Goal: Task Accomplishment & Management: Complete application form

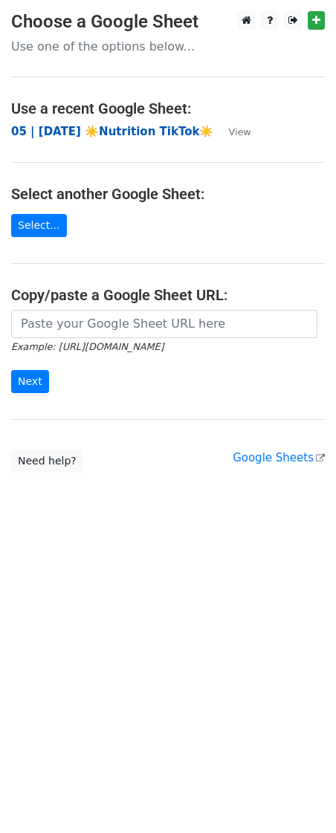
click at [58, 133] on strong "05 | JUL 24 ☀️Nutrition TikTok☀️" at bounding box center [112, 131] width 202 height 13
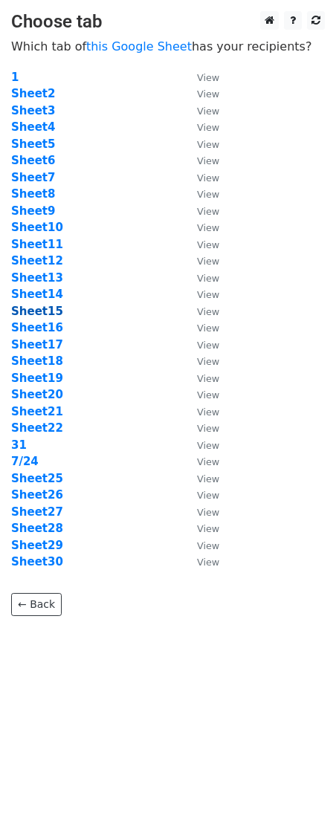
click at [39, 309] on strong "Sheet15" at bounding box center [37, 311] width 52 height 13
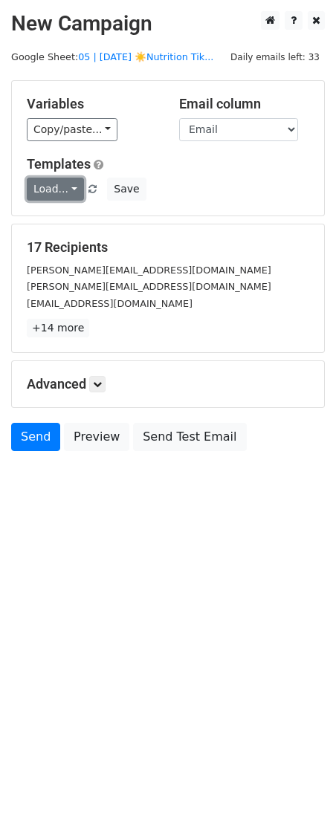
click at [56, 183] on link "Load..." at bounding box center [55, 189] width 57 height 23
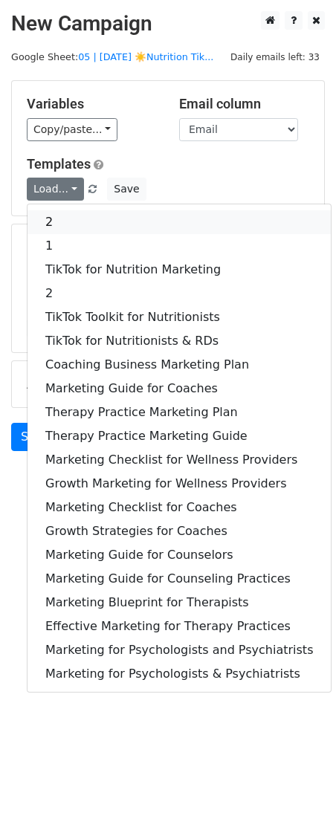
click at [100, 224] on link "2" at bounding box center [179, 222] width 303 height 24
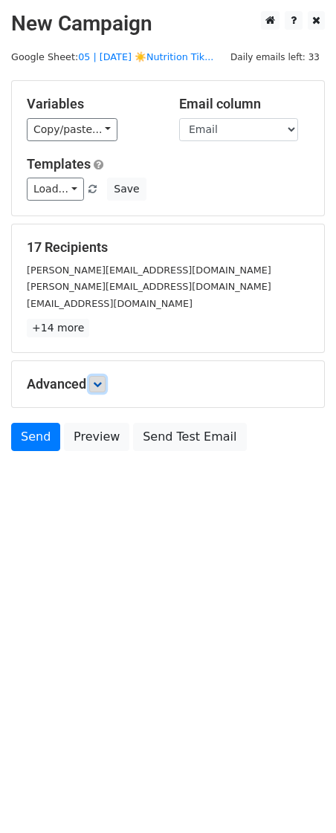
click at [106, 378] on link at bounding box center [97, 384] width 16 height 16
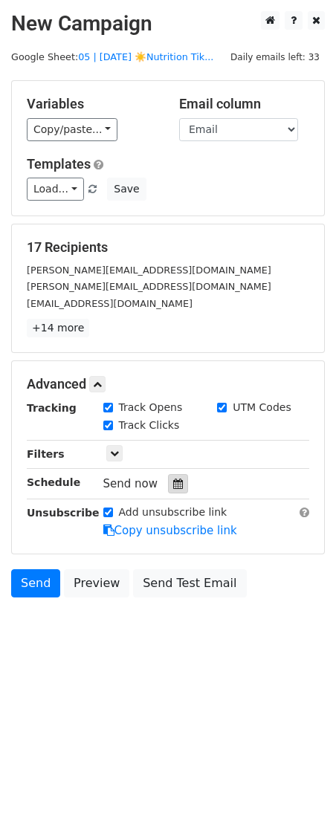
click at [175, 486] on icon at bounding box center [178, 484] width 10 height 10
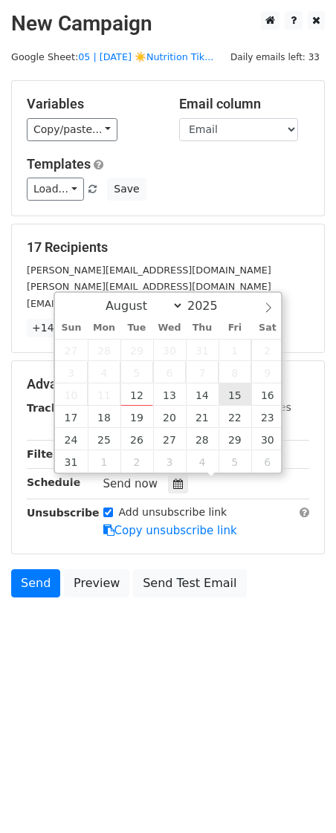
type input "2025-08-15 12:00"
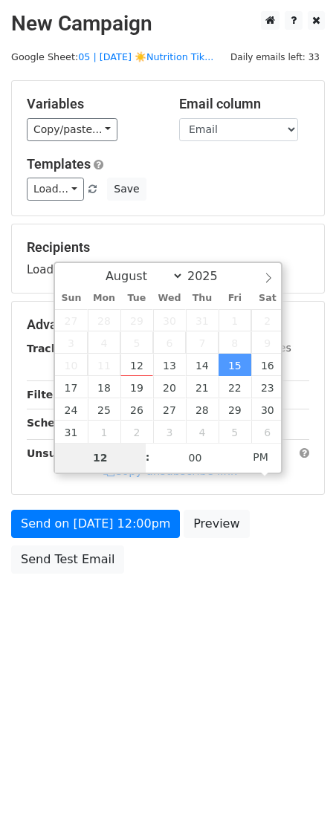
type input "1"
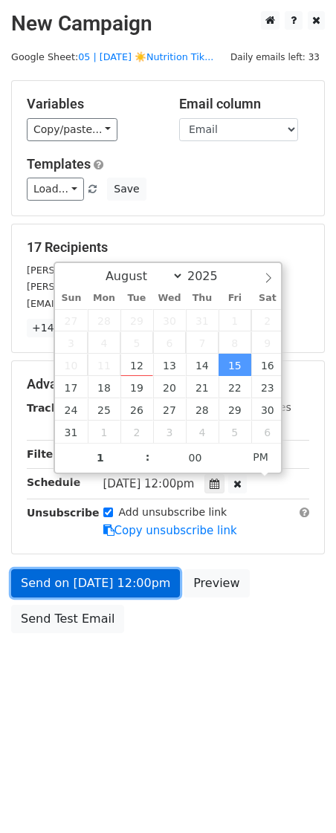
type input "2025-08-15 13:00"
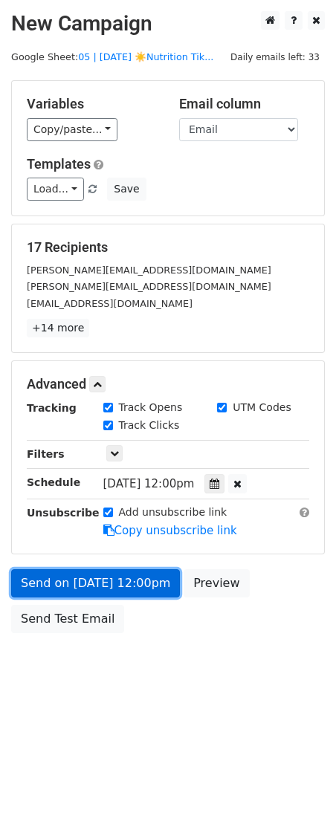
click at [120, 577] on link "Send on Aug 15 at 12:00pm" at bounding box center [95, 584] width 169 height 28
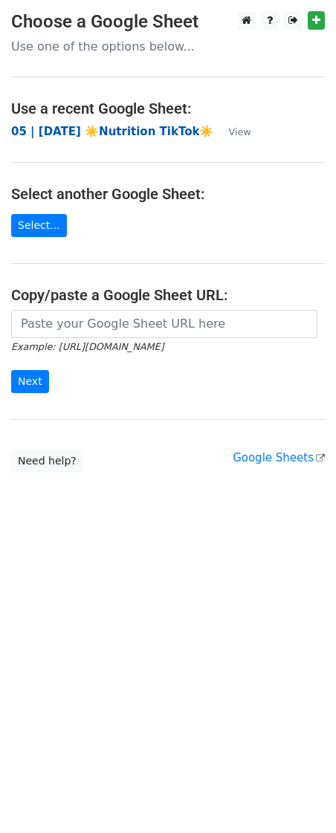
click at [114, 126] on strong "05 | JUL 24 ☀️Nutrition TikTok☀️" at bounding box center [112, 131] width 202 height 13
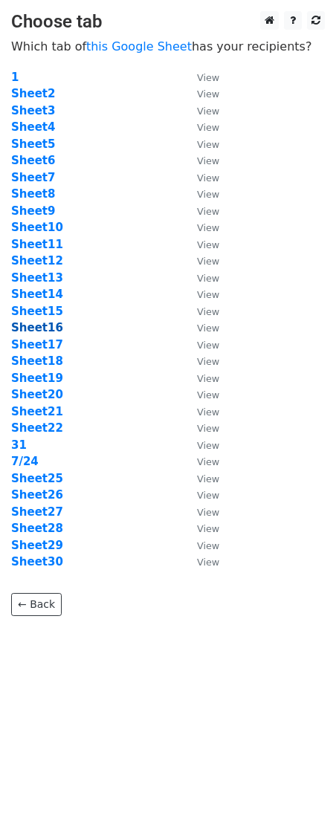
click at [41, 323] on strong "Sheet16" at bounding box center [37, 327] width 52 height 13
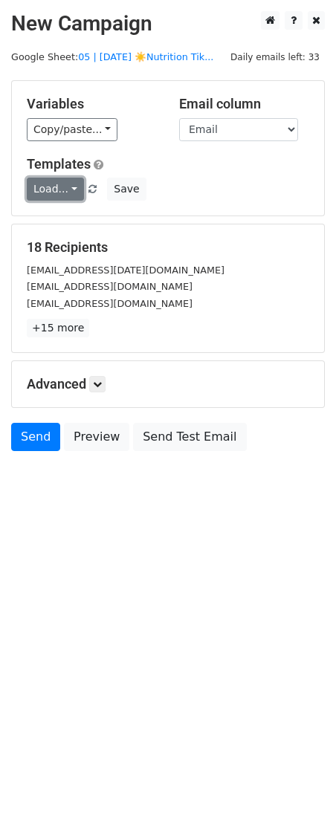
click at [51, 187] on link "Load..." at bounding box center [55, 189] width 57 height 23
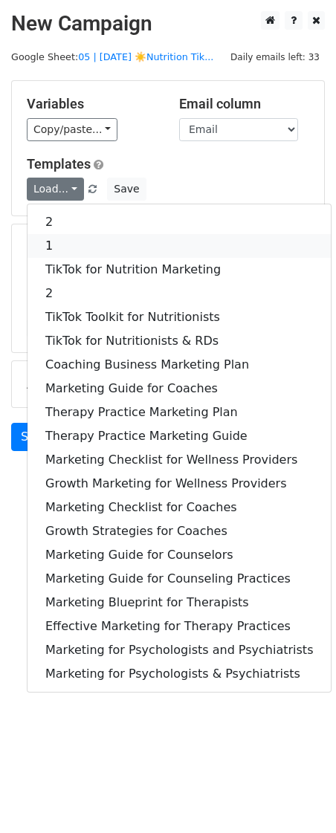
click at [51, 243] on link "1" at bounding box center [179, 246] width 303 height 24
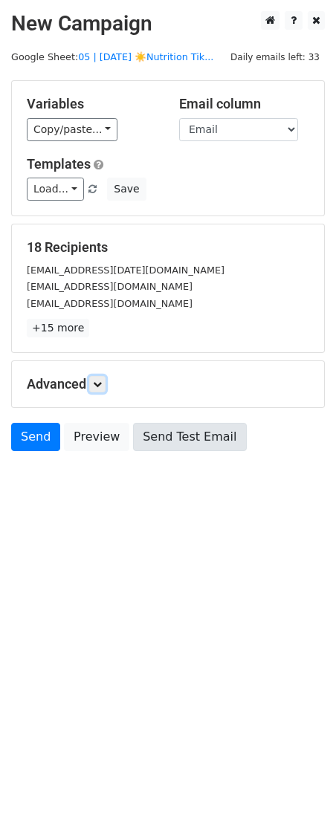
drag, startPoint x: 100, startPoint y: 382, endPoint x: 140, endPoint y: 455, distance: 83.2
click at [100, 382] on icon at bounding box center [97, 384] width 9 height 9
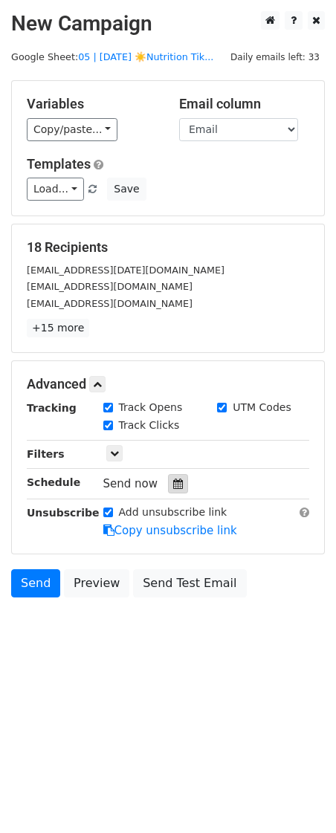
click at [168, 491] on div at bounding box center [178, 483] width 20 height 19
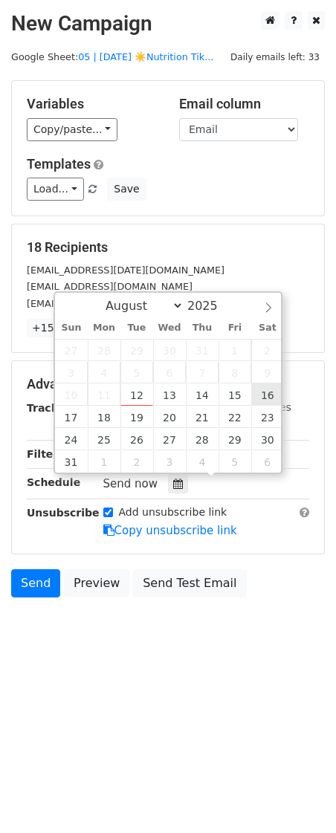
type input "2025-08-16 12:00"
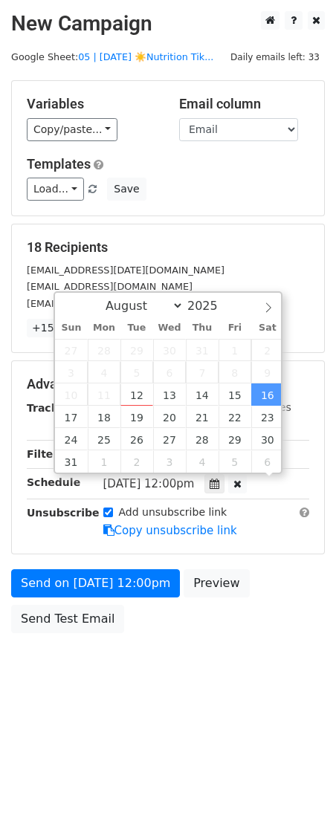
scroll to position [1, 0]
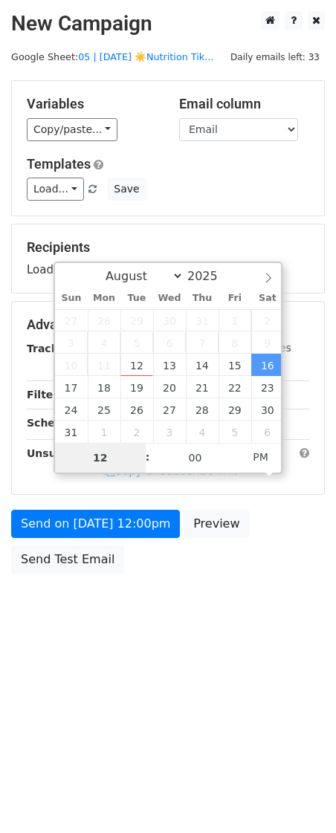
type input "9"
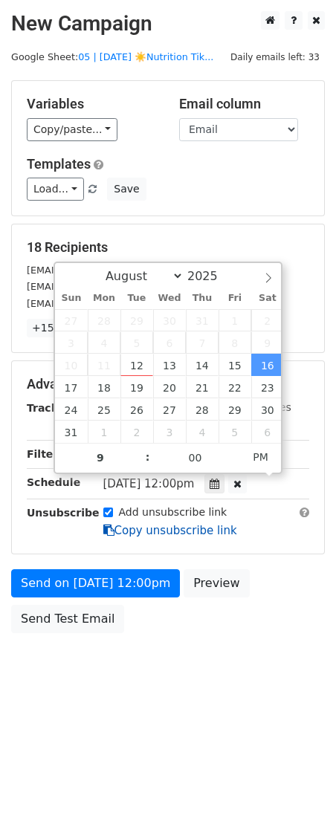
type input "2025-08-16 21:00"
click at [117, 524] on link "Copy unsubscribe link" at bounding box center [170, 530] width 134 height 13
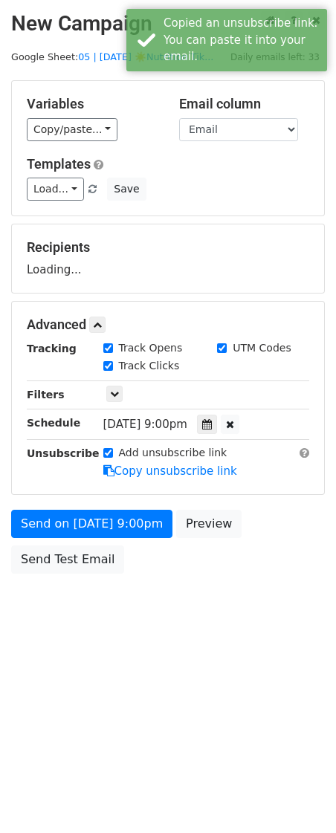
click at [108, 580] on div "Send on Aug 16 at 9:00pm Preview Send Test Email" at bounding box center [168, 545] width 336 height 71
click at [77, 538] on form "Variables Copy/paste... {{Name}} {{Email}} Email column Name Email Templates Lo…" at bounding box center [168, 330] width 314 height 501
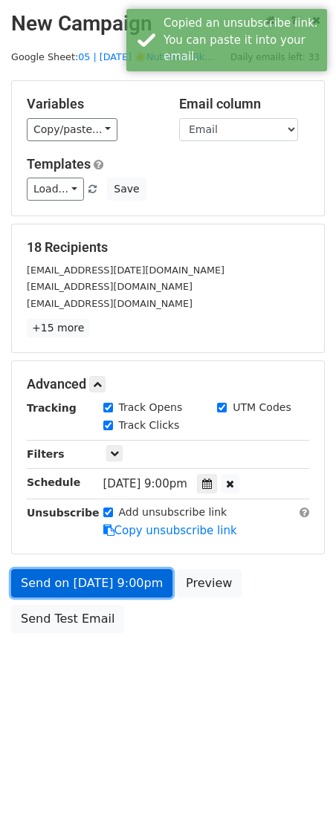
click at [59, 579] on link "Send on Aug 16 at 9:00pm" at bounding box center [91, 584] width 161 height 28
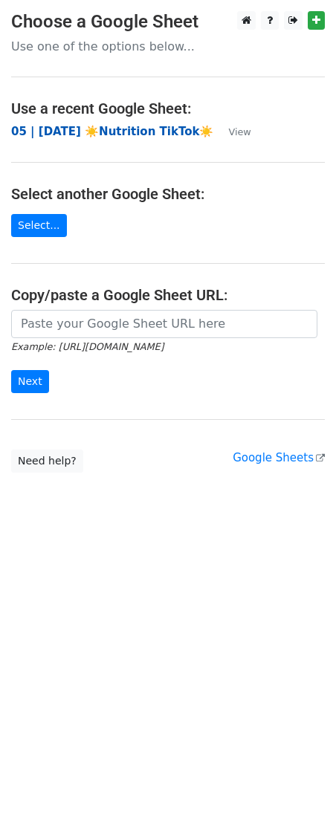
click at [160, 126] on strong "05 | JUL 24 ☀️Nutrition TikTok☀️" at bounding box center [112, 131] width 202 height 13
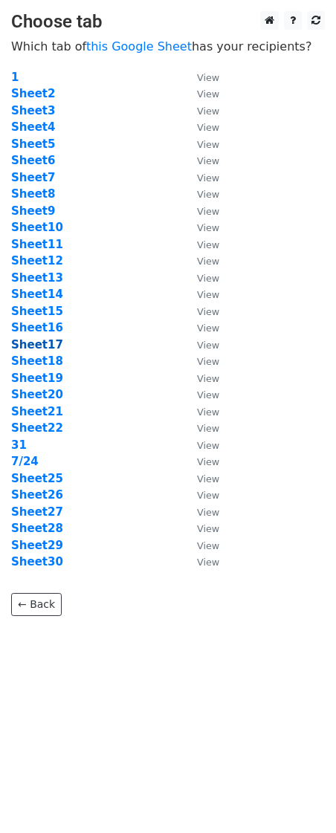
click at [42, 345] on strong "Sheet17" at bounding box center [37, 344] width 52 height 13
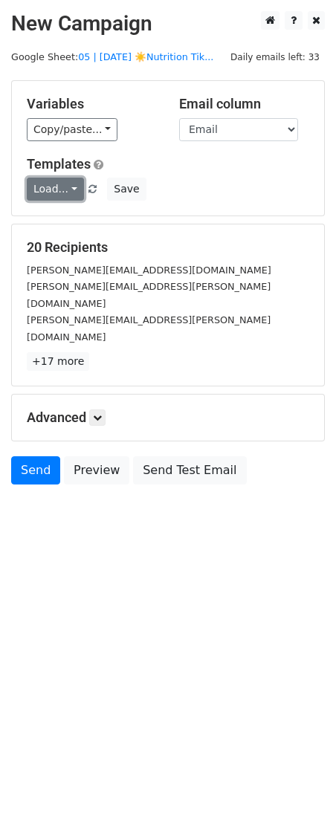
click at [46, 192] on link "Load..." at bounding box center [55, 189] width 57 height 23
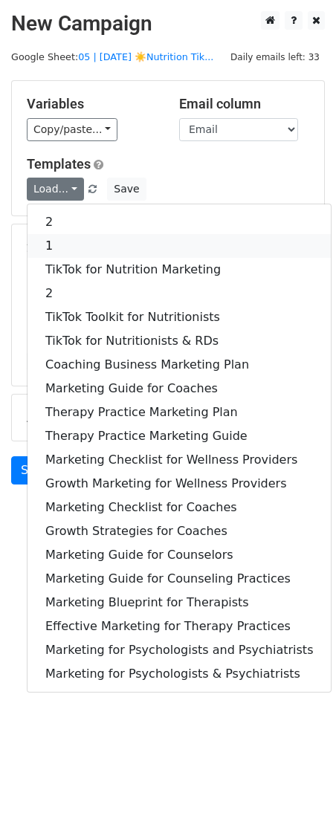
click at [57, 248] on link "1" at bounding box center [179, 246] width 303 height 24
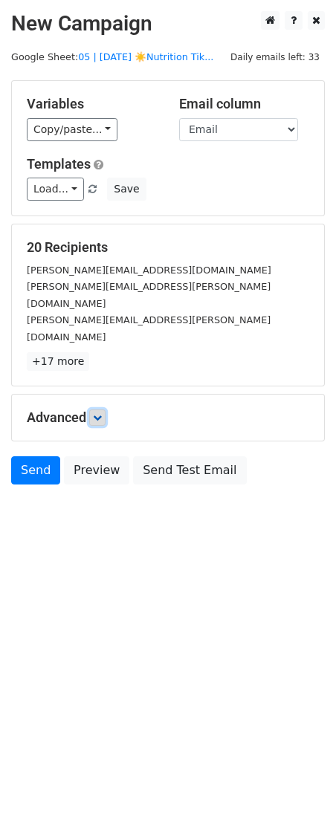
click at [101, 413] on icon at bounding box center [97, 417] width 9 height 9
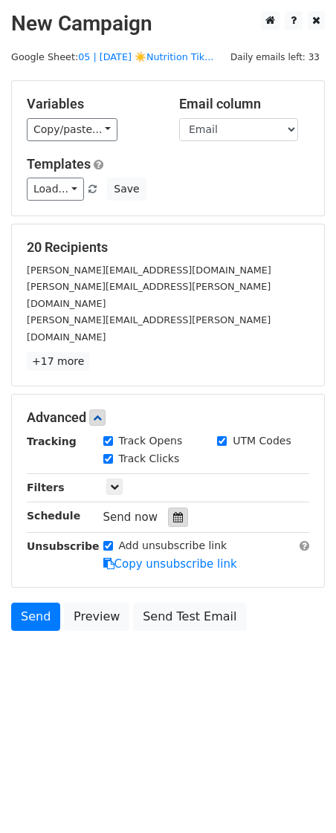
click at [173, 512] on icon at bounding box center [178, 517] width 10 height 10
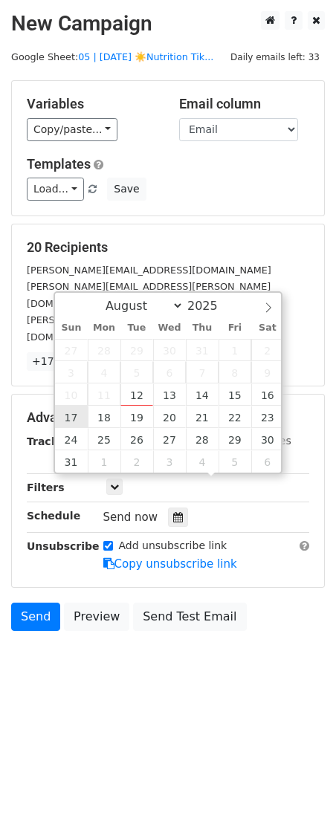
type input "2025-08-17 12:00"
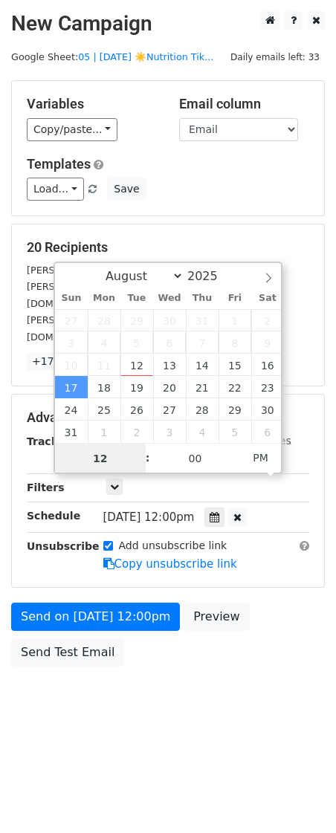
scroll to position [1, 0]
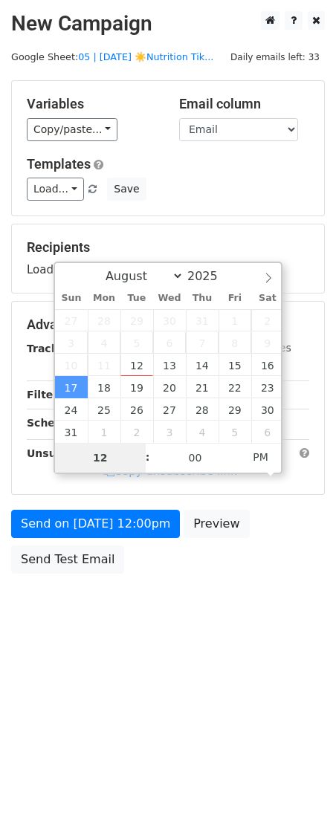
type input "9"
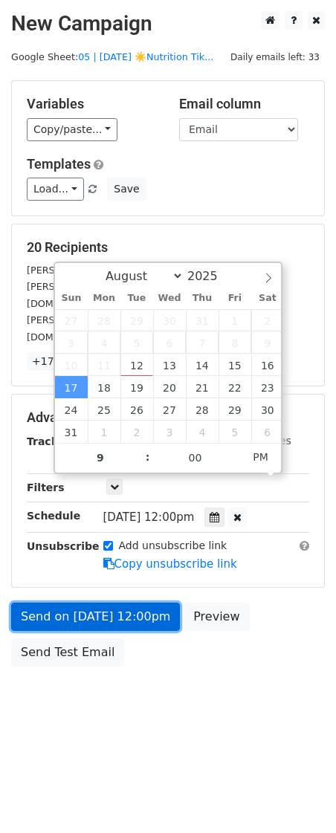
type input "2025-08-17 21:00"
click at [77, 603] on link "Send on Aug 17 at 12:00pm" at bounding box center [95, 617] width 169 height 28
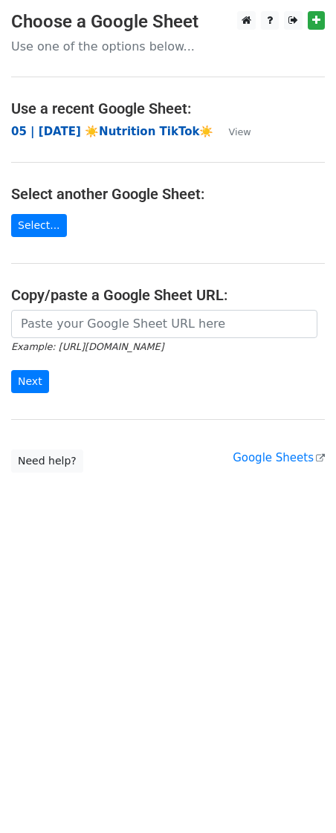
click at [126, 128] on strong "05 | JUL 24 ☀️Nutrition TikTok☀️" at bounding box center [112, 131] width 202 height 13
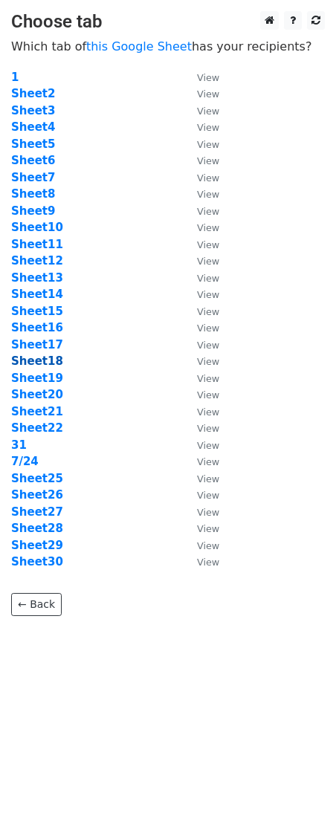
click at [40, 355] on strong "Sheet18" at bounding box center [37, 361] width 52 height 13
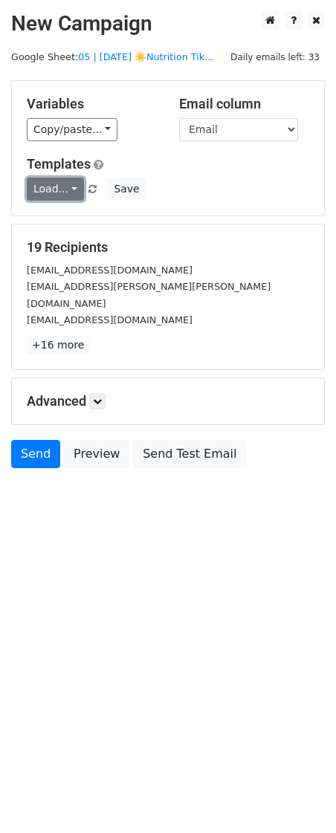
click at [63, 193] on link "Load..." at bounding box center [55, 189] width 57 height 23
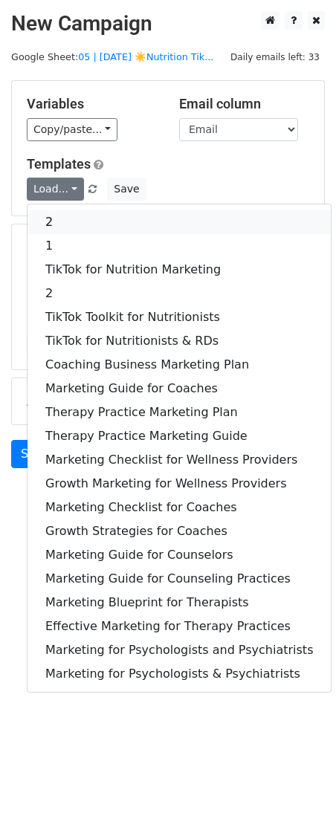
click at [65, 219] on link "2" at bounding box center [179, 222] width 303 height 24
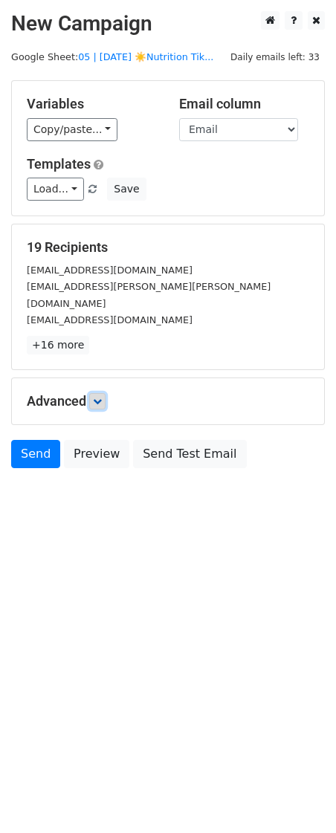
click at [96, 397] on icon at bounding box center [97, 401] width 9 height 9
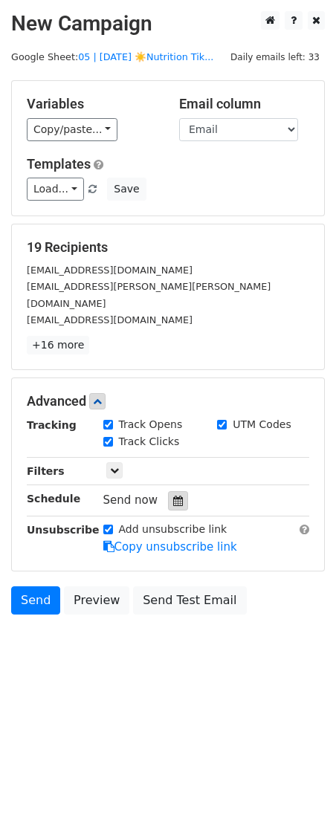
click at [168, 491] on div at bounding box center [178, 500] width 20 height 19
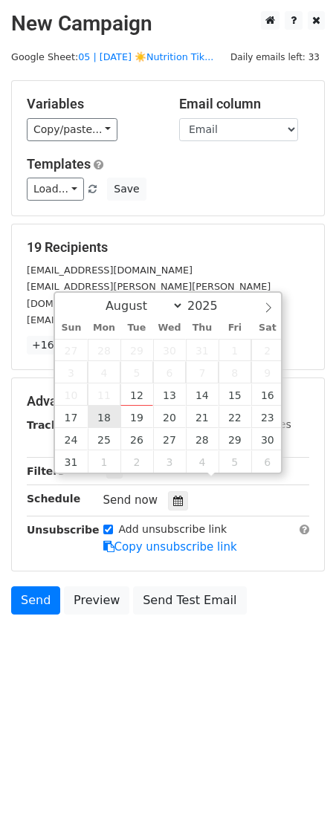
type input "2025-08-18 12:00"
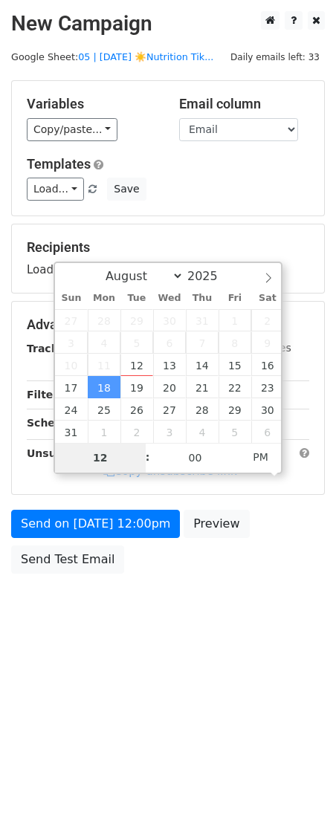
type input "9"
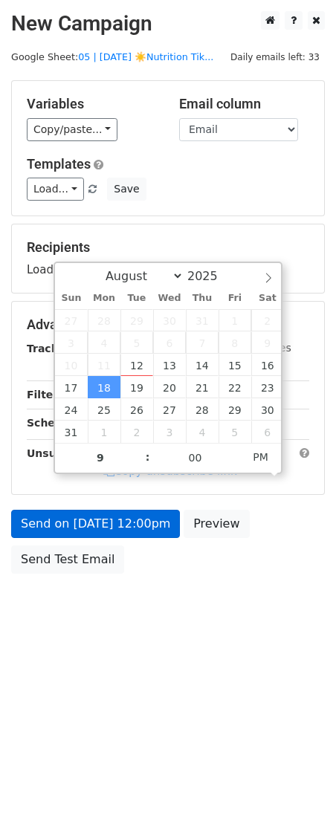
type input "2025-08-18 21:00"
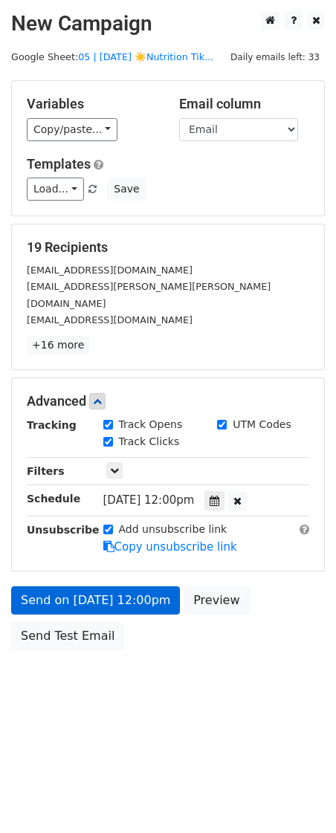
click at [81, 537] on div "Unsubscribe" at bounding box center [54, 539] width 77 height 34
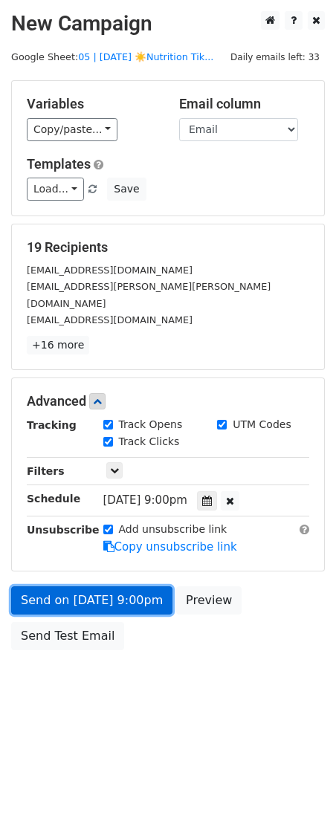
click at [74, 587] on div "Send on Aug 18 at 9:00pm Preview Send Test Email" at bounding box center [168, 622] width 336 height 71
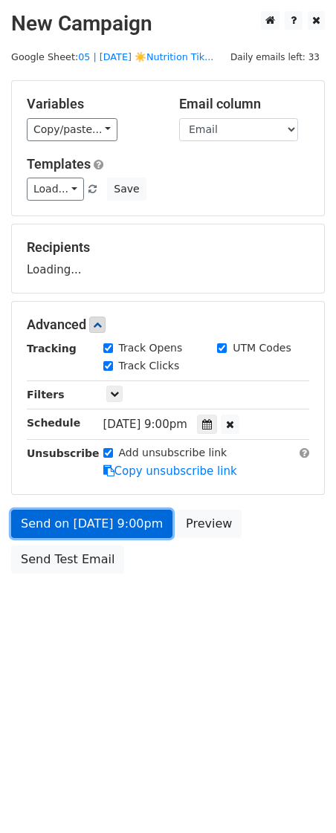
click at [80, 521] on link "Send on Aug 18 at 9:00pm" at bounding box center [91, 524] width 161 height 28
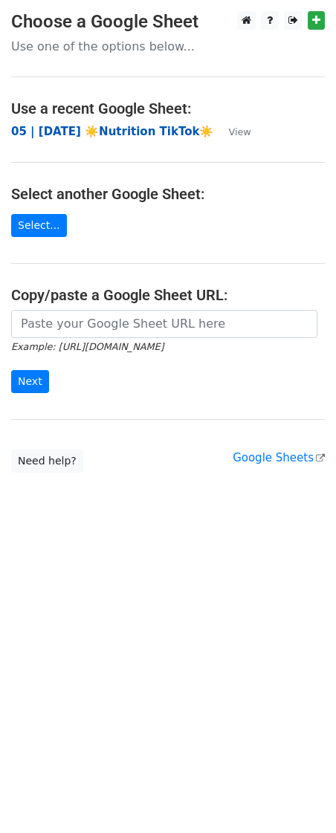
click at [97, 126] on strong "05 | [DATE] ☀️Nutrition TikTok☀️" at bounding box center [112, 131] width 202 height 13
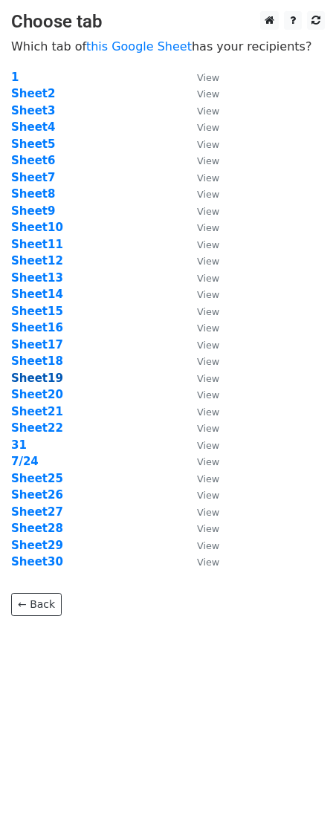
click at [48, 378] on strong "Sheet19" at bounding box center [37, 378] width 52 height 13
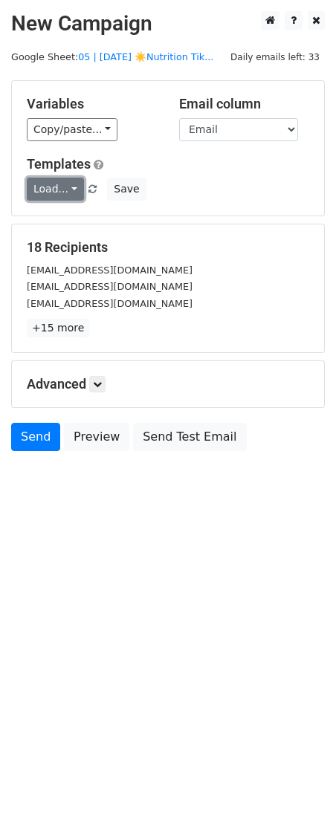
click at [49, 183] on link "Load..." at bounding box center [55, 189] width 57 height 23
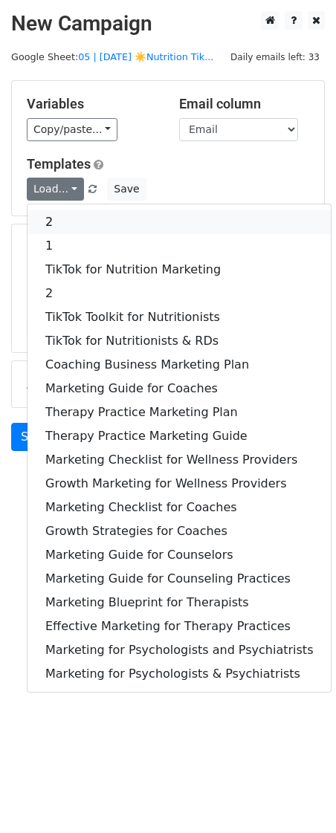
drag, startPoint x: 65, startPoint y: 224, endPoint x: 65, endPoint y: 232, distance: 8.2
click at [65, 225] on link "2" at bounding box center [179, 222] width 303 height 24
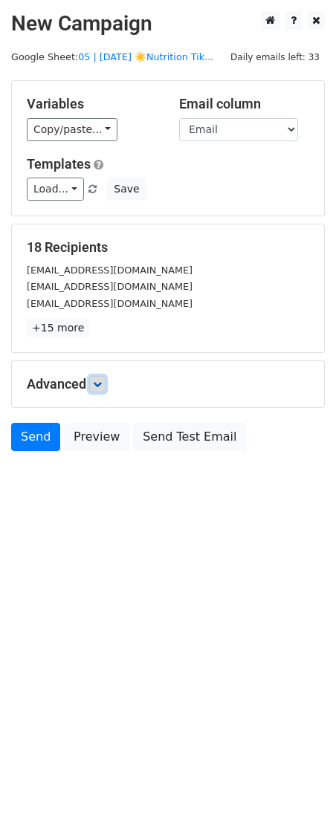
click at [102, 384] on icon at bounding box center [97, 384] width 9 height 9
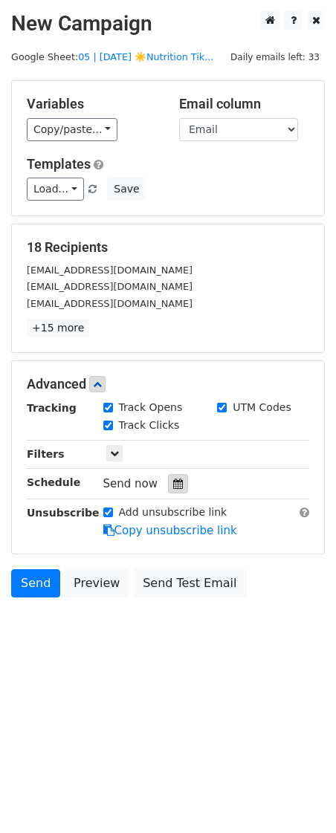
click at [173, 481] on icon at bounding box center [178, 484] width 10 height 10
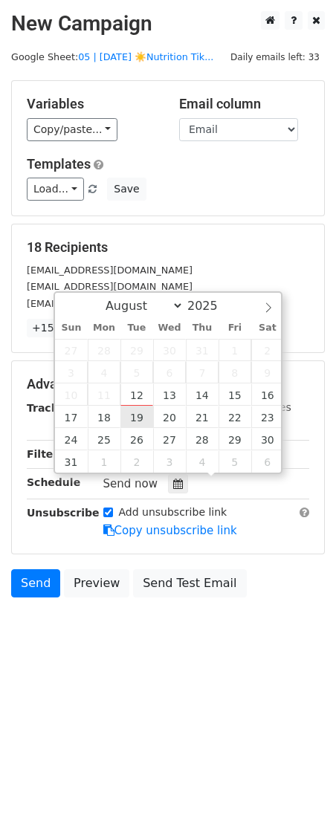
type input "2025-08-19 12:00"
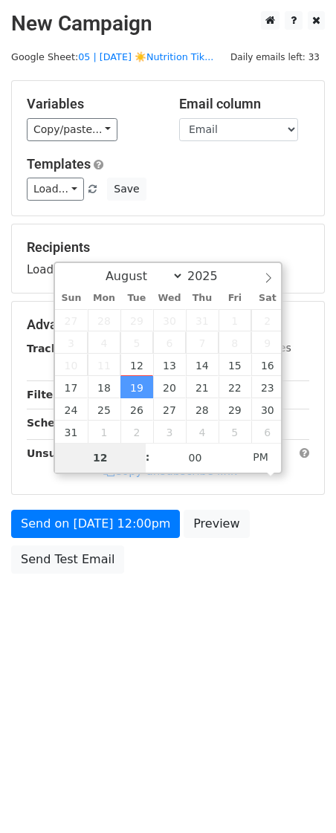
type input "8"
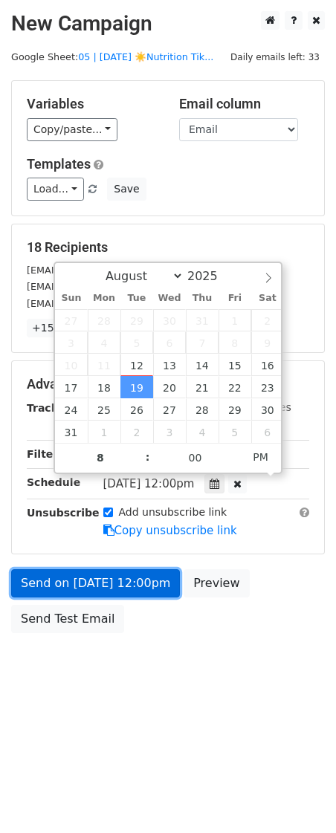
type input "2025-08-19 20:00"
click at [116, 579] on link "Send on Aug 19 at 12:00pm" at bounding box center [95, 584] width 169 height 28
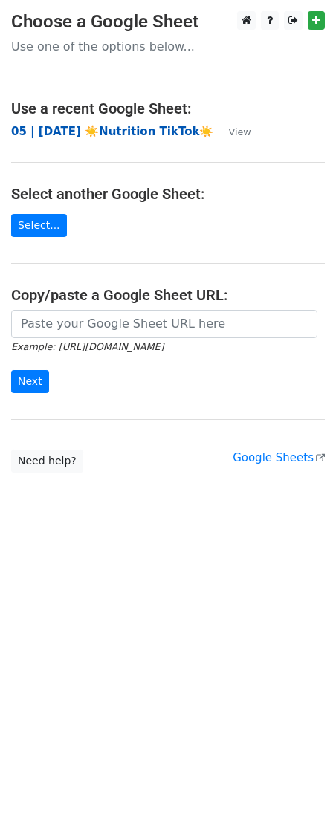
click at [105, 129] on strong "05 | JUL 24 ☀️Nutrition TikTok☀️" at bounding box center [112, 131] width 202 height 13
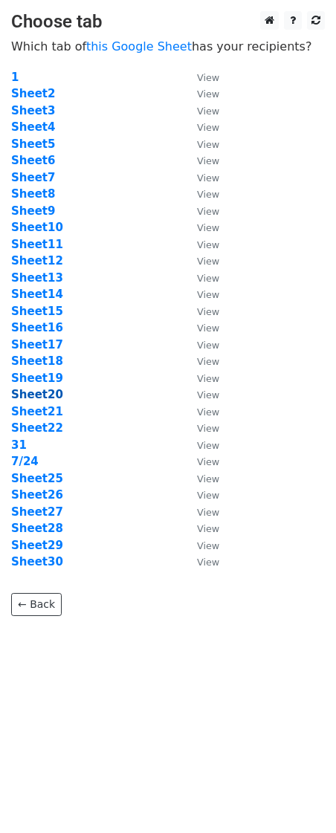
click at [43, 390] on strong "Sheet20" at bounding box center [37, 394] width 52 height 13
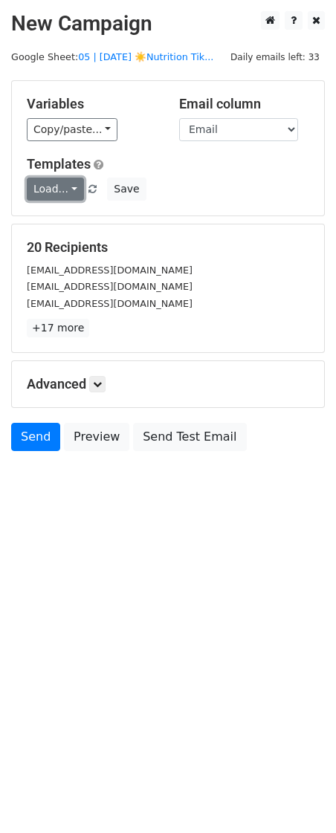
click at [54, 191] on link "Load..." at bounding box center [55, 189] width 57 height 23
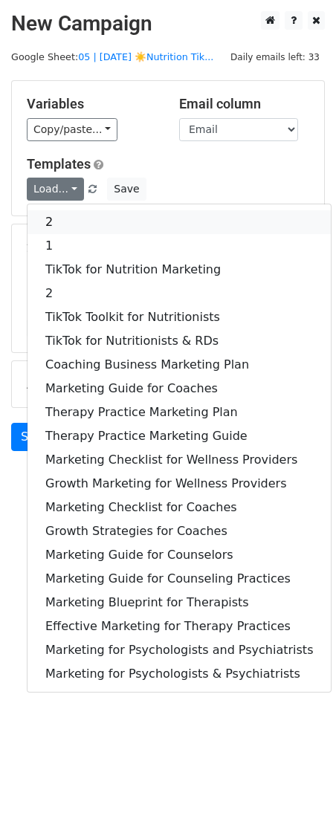
click at [54, 213] on link "2" at bounding box center [179, 222] width 303 height 24
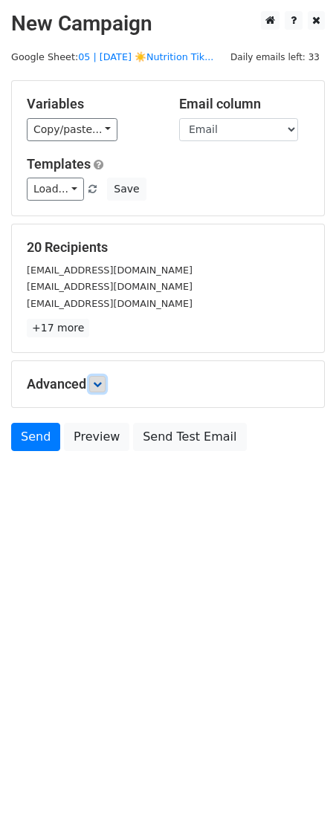
click at [95, 381] on icon at bounding box center [97, 384] width 9 height 9
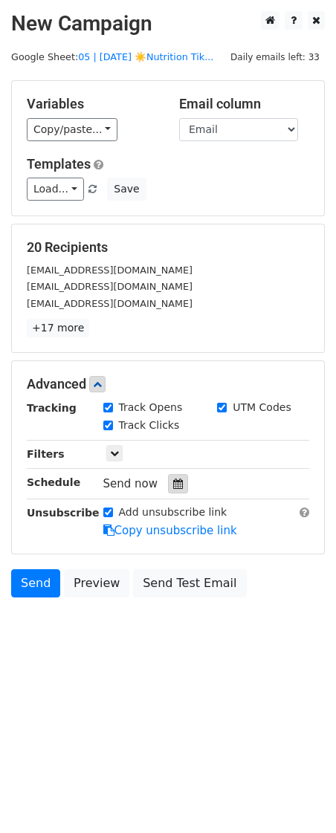
click at [168, 483] on div at bounding box center [178, 483] width 20 height 19
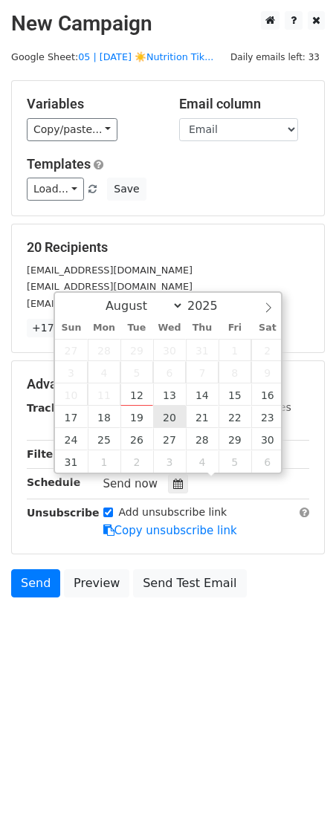
type input "2025-08-20 12:00"
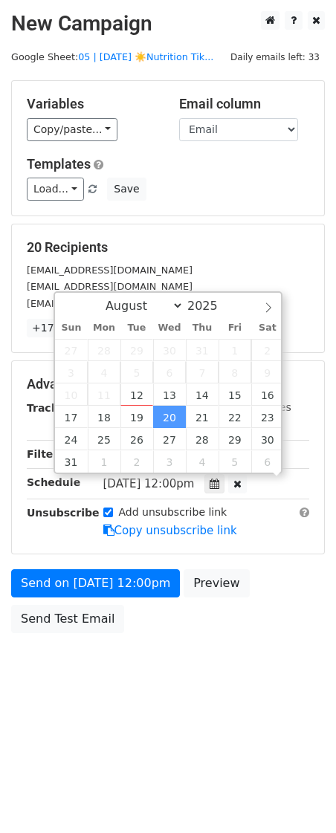
scroll to position [1, 0]
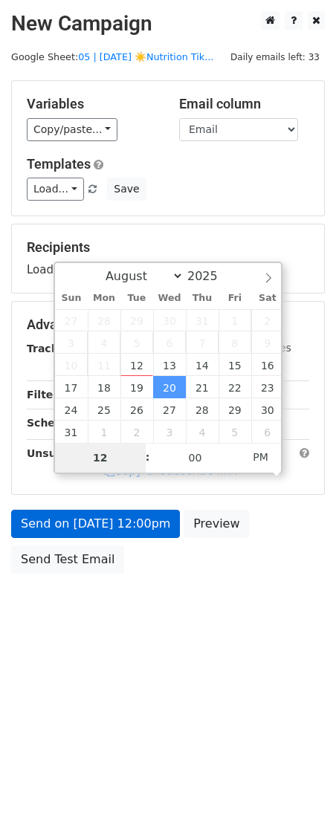
type input "9"
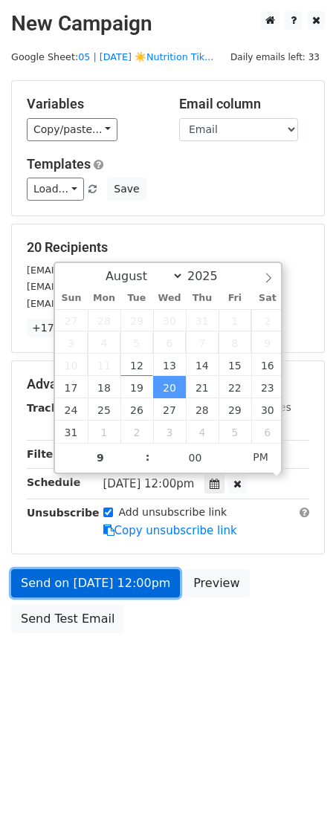
type input "2025-08-20 21:00"
click at [96, 587] on link "Send on Aug 20 at 12:00pm" at bounding box center [95, 584] width 169 height 28
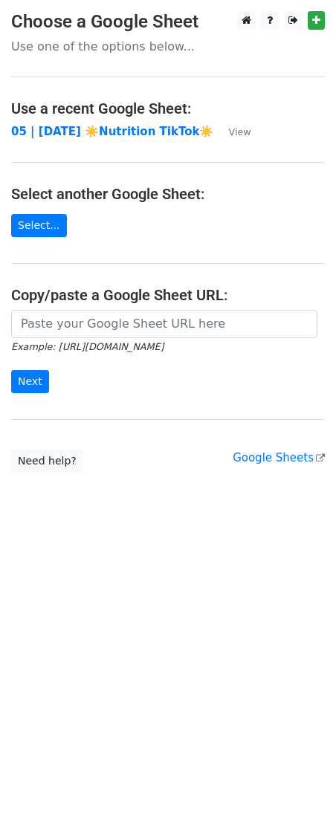
drag, startPoint x: 94, startPoint y: 135, endPoint x: 84, endPoint y: 184, distance: 50.2
click at [94, 135] on strong "05 | [DATE] ☀️Nutrition TikTok☀️" at bounding box center [112, 131] width 202 height 13
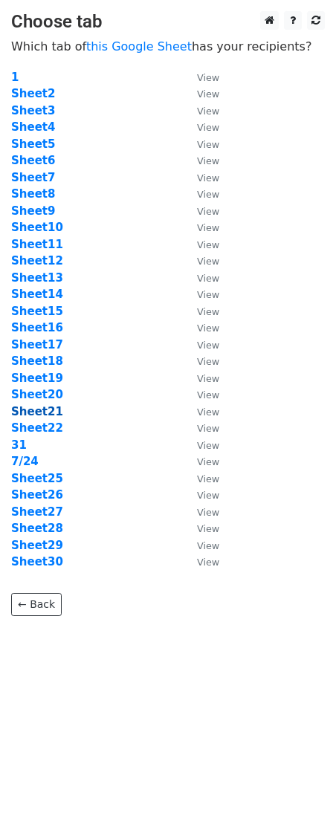
click at [46, 408] on strong "Sheet21" at bounding box center [37, 411] width 52 height 13
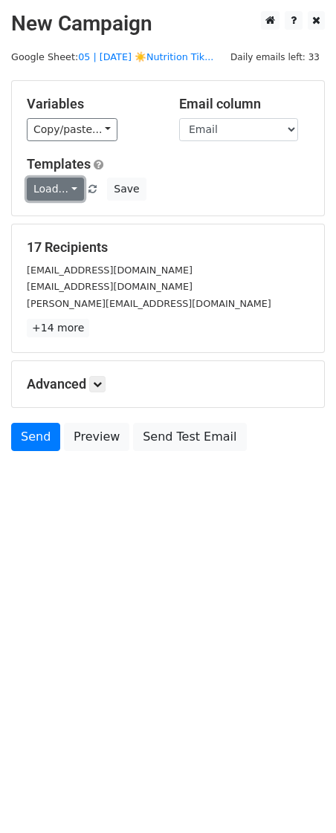
click at [69, 180] on link "Load..." at bounding box center [55, 189] width 57 height 23
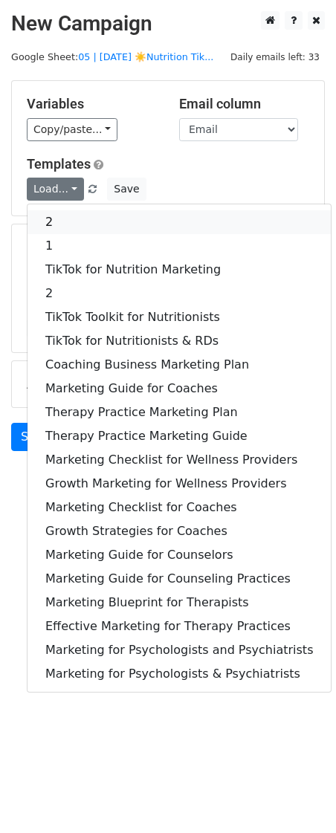
click at [69, 216] on link "2" at bounding box center [179, 222] width 303 height 24
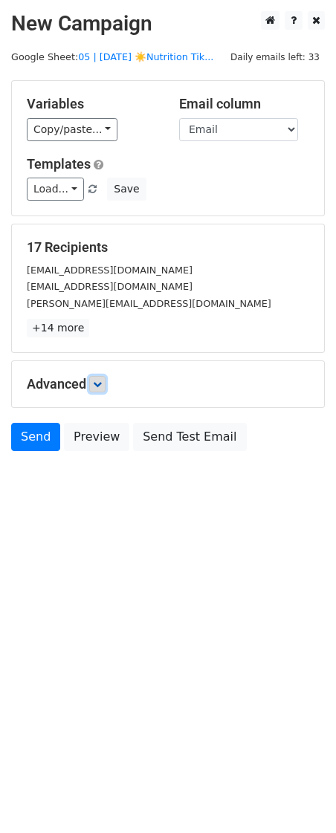
click at [97, 386] on icon at bounding box center [97, 384] width 9 height 9
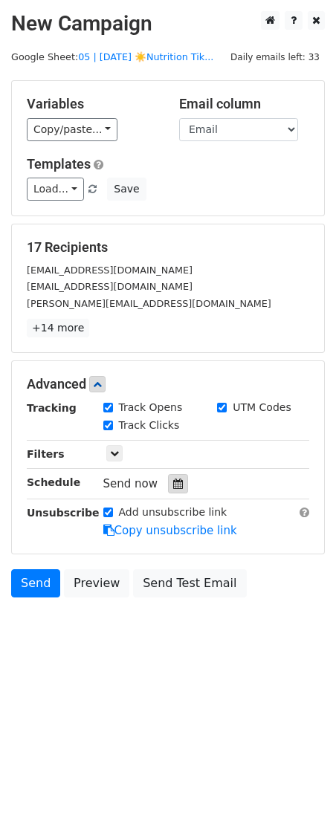
click at [175, 484] on icon at bounding box center [178, 484] width 10 height 10
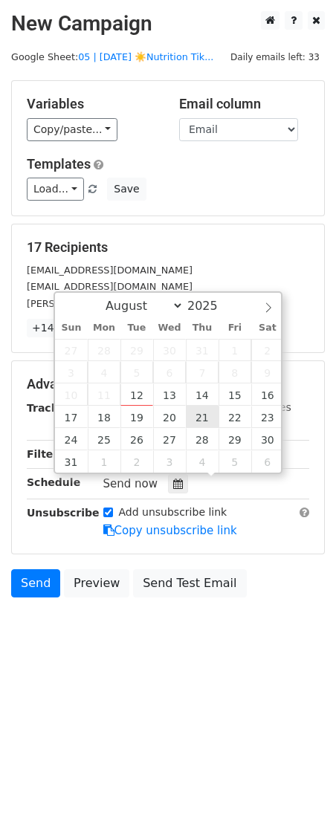
type input "2025-08-21 12:00"
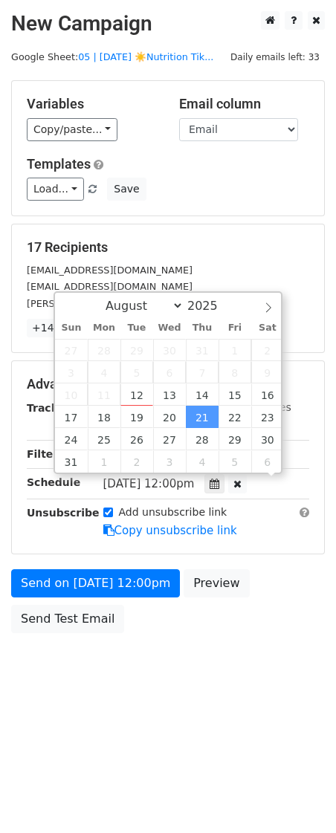
scroll to position [1, 0]
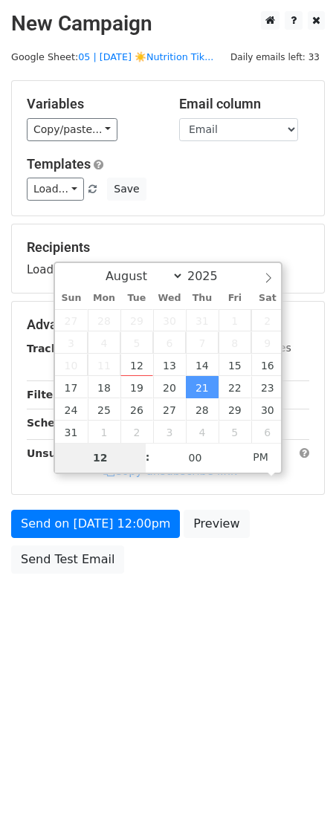
type input "9"
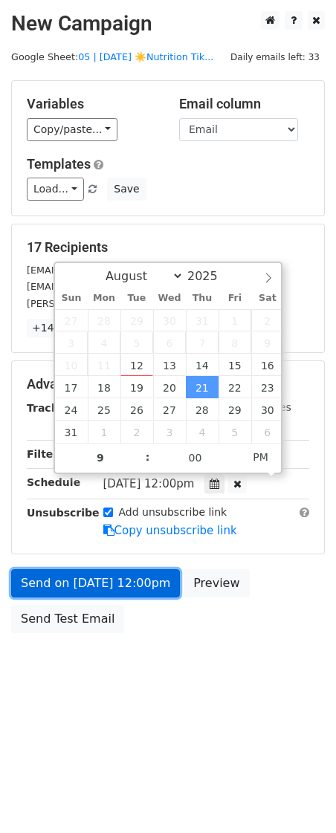
type input "2025-08-21 21:00"
click at [122, 570] on link "Send on Aug 21 at 12:00pm" at bounding box center [95, 584] width 169 height 28
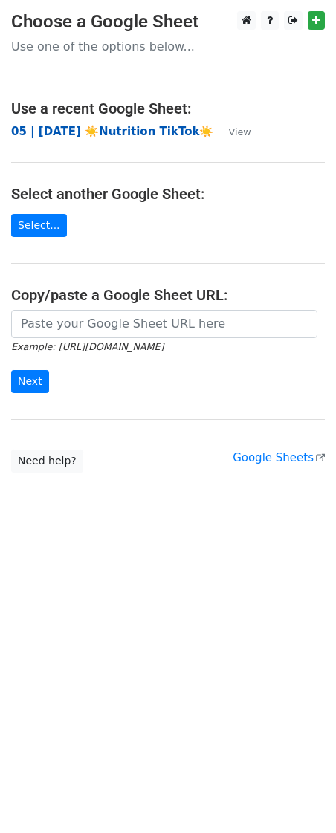
click at [94, 128] on strong "05 | [DATE] ☀️Nutrition TikTok☀️" at bounding box center [112, 131] width 202 height 13
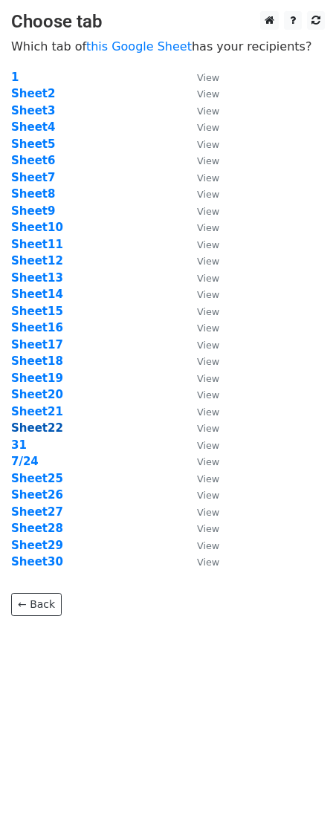
click at [49, 428] on strong "Sheet22" at bounding box center [37, 428] width 52 height 13
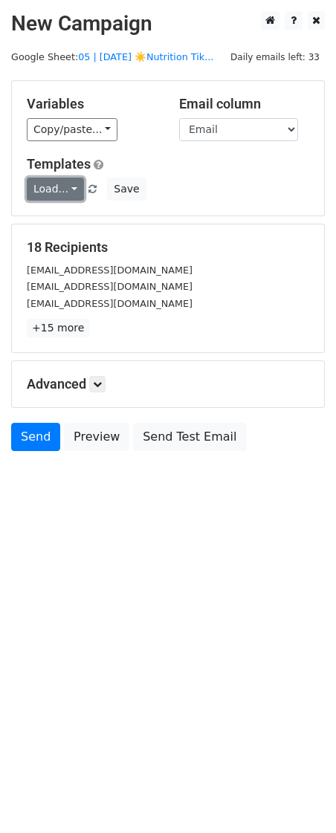
click at [58, 191] on link "Load..." at bounding box center [55, 189] width 57 height 23
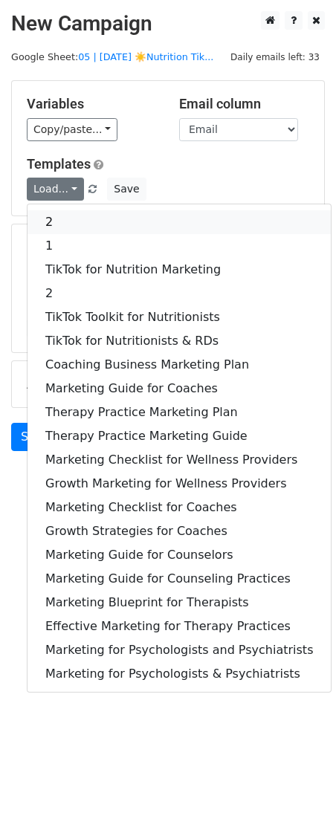
click at [59, 210] on link "2" at bounding box center [179, 222] width 303 height 24
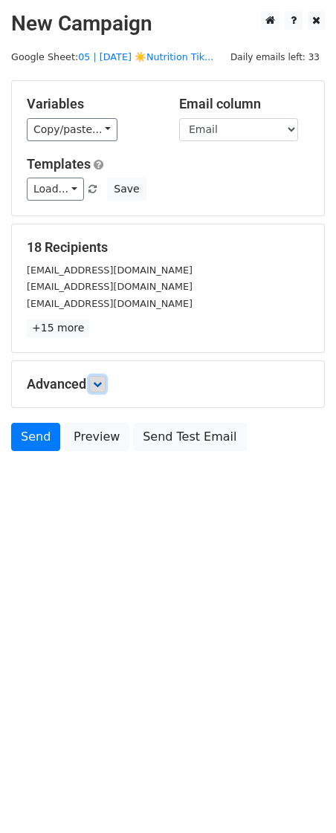
click at [99, 387] on icon at bounding box center [97, 384] width 9 height 9
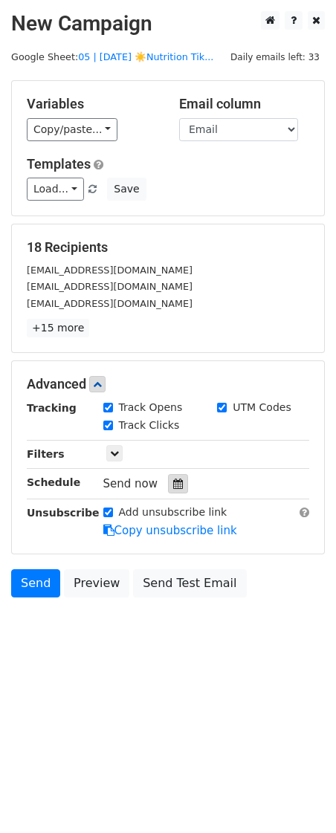
click at [173, 486] on icon at bounding box center [178, 484] width 10 height 10
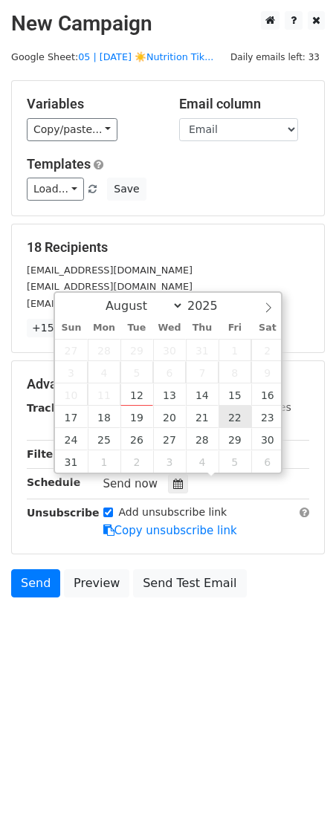
type input "[DATE] 12:00"
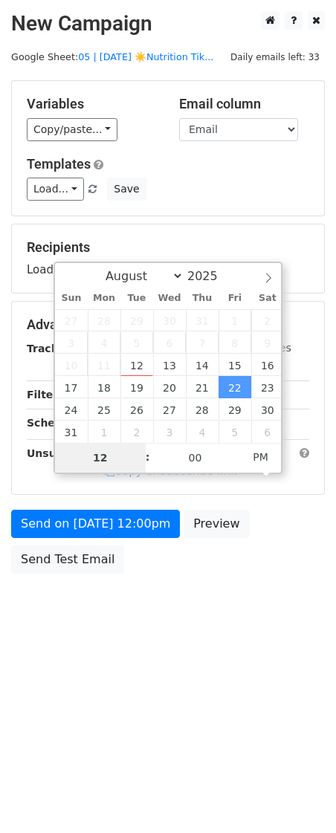
type input "9"
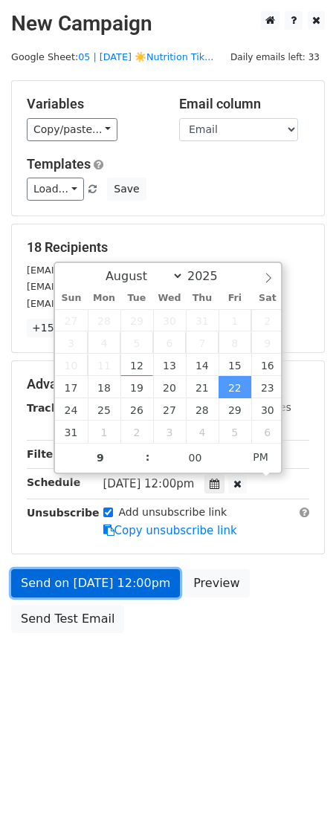
type input "[DATE] 21:00"
click at [152, 574] on link "Send on [DATE] 12:00pm" at bounding box center [95, 584] width 169 height 28
